Goal: Task Accomplishment & Management: Manage account settings

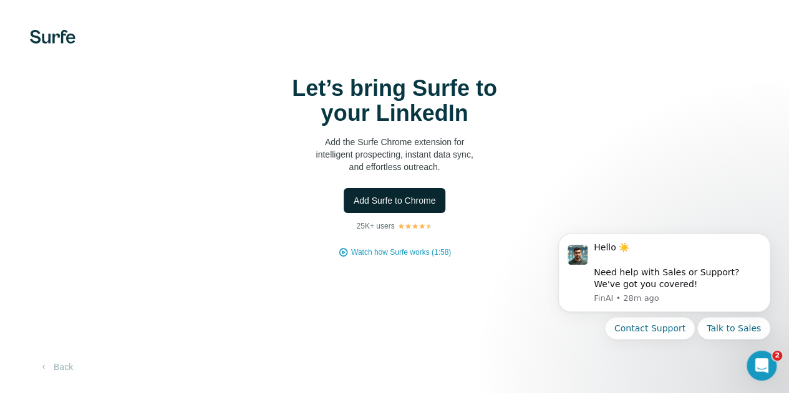
click at [354, 207] on span "Add Surfe to Chrome" at bounding box center [395, 201] width 82 height 12
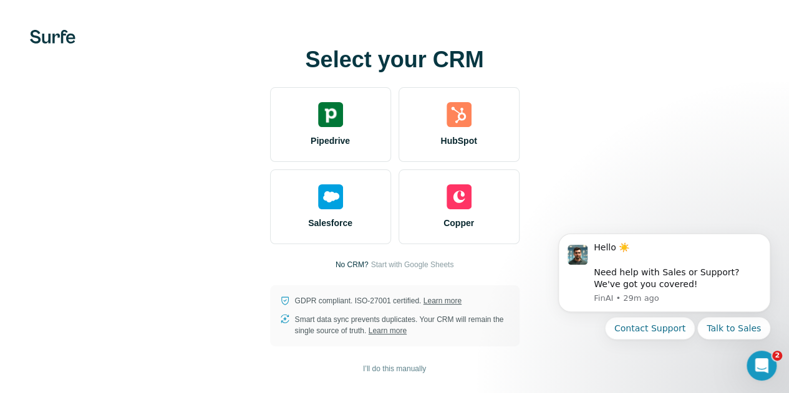
click at [349, 88] on div "Select your CRM Pipedrive HubSpot Salesforce Copper No CRM? Start with Google S…" at bounding box center [394, 196] width 739 height 299
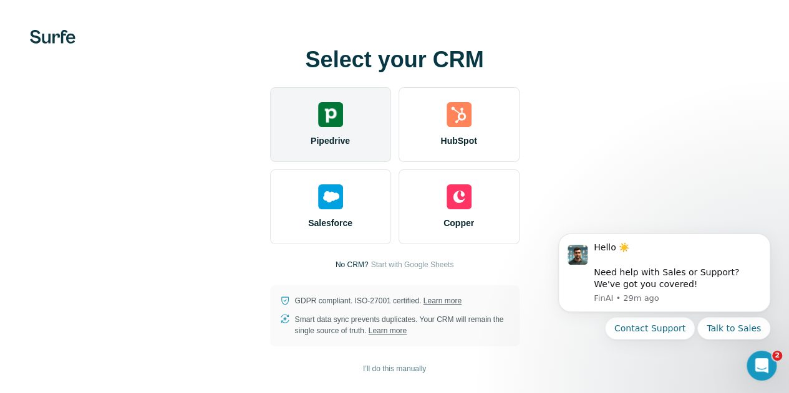
click at [270, 108] on div "Pipedrive" at bounding box center [330, 124] width 121 height 75
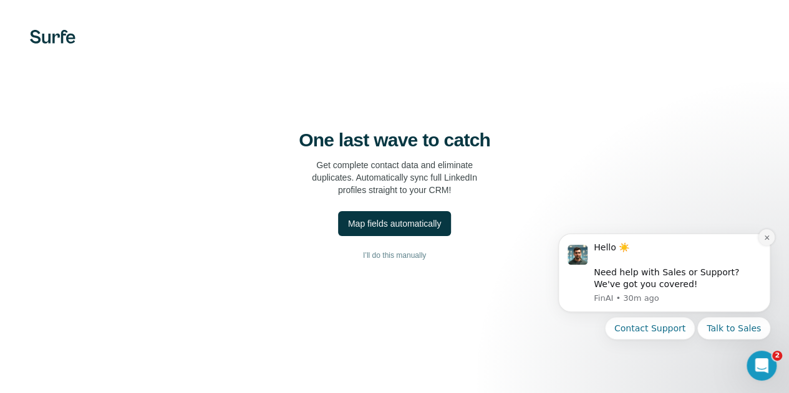
click at [767, 238] on icon "Dismiss notification" at bounding box center [766, 238] width 4 height 4
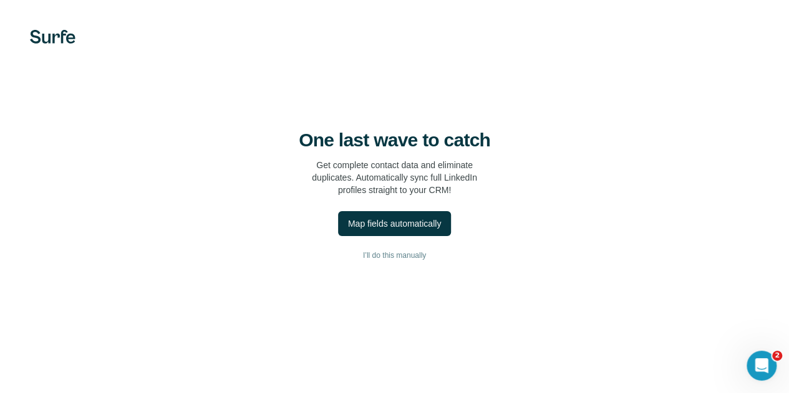
scroll to position [30, 0]
click at [348, 218] on div "Map fields automatically" at bounding box center [394, 224] width 93 height 12
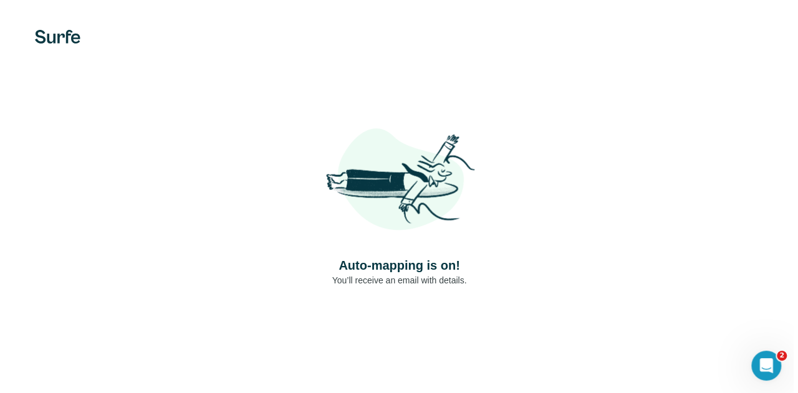
scroll to position [0, 0]
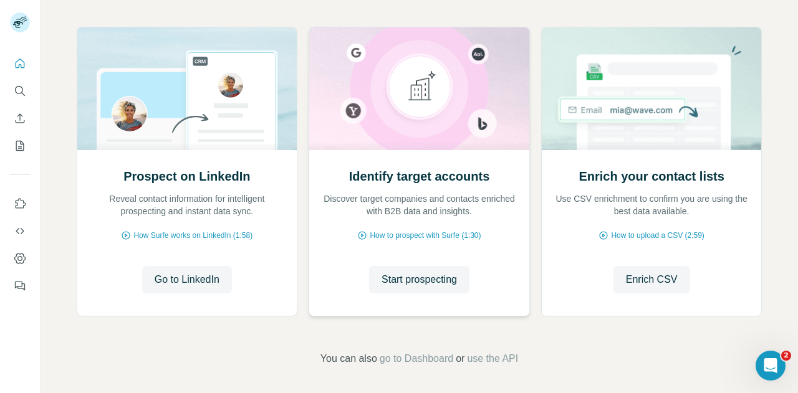
scroll to position [131, 0]
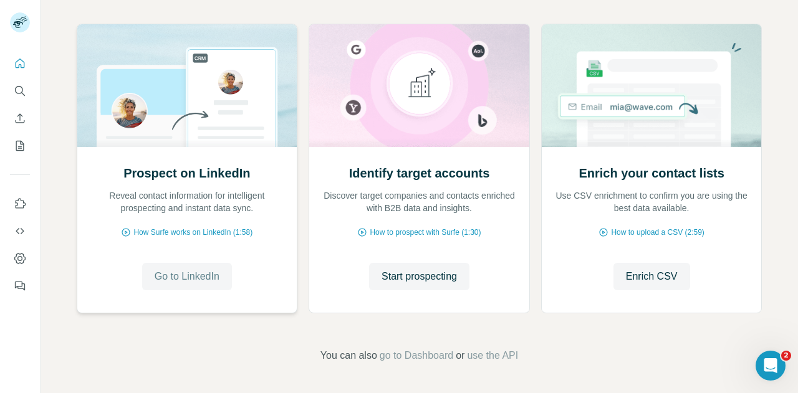
click at [179, 286] on button "Go to LinkedIn" at bounding box center [187, 276] width 90 height 27
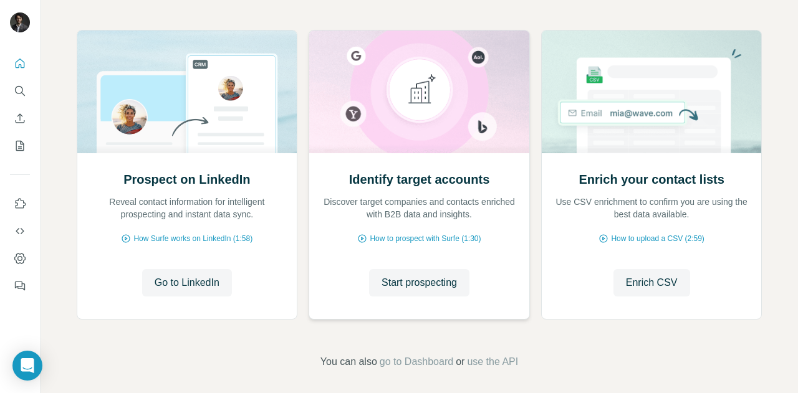
scroll to position [131, 0]
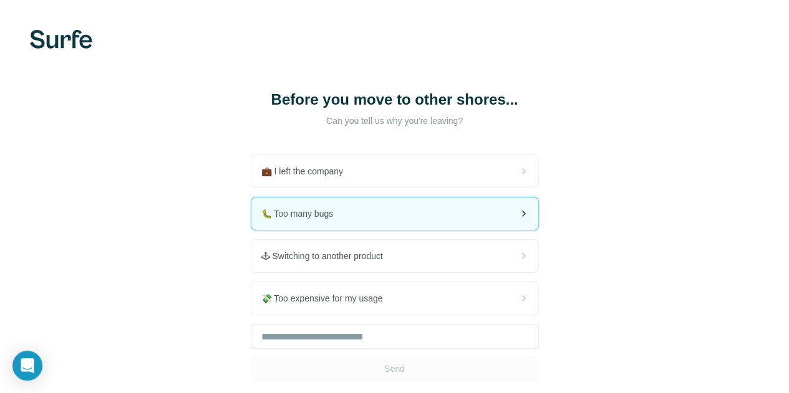
click at [276, 218] on div "🐛 Too many bugs" at bounding box center [394, 214] width 287 height 32
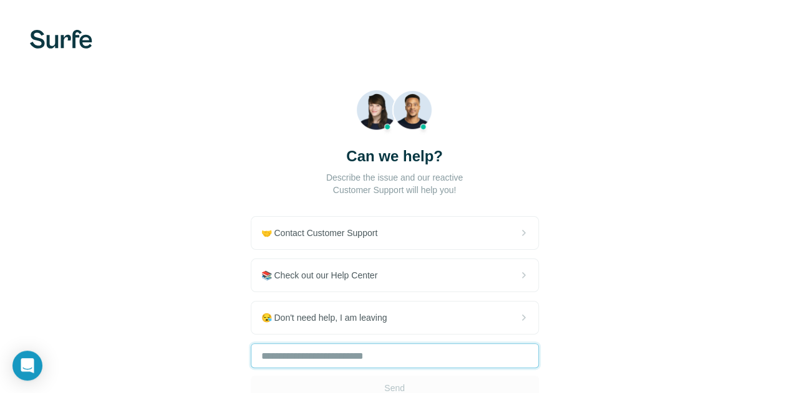
click at [320, 344] on input "text" at bounding box center [395, 356] width 288 height 25
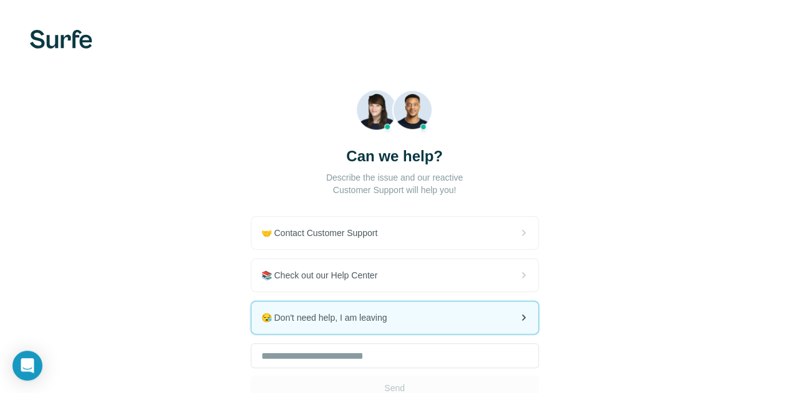
click at [314, 306] on div "😪 Don't need help, I am leaving" at bounding box center [394, 318] width 287 height 32
